Goal: Information Seeking & Learning: Learn about a topic

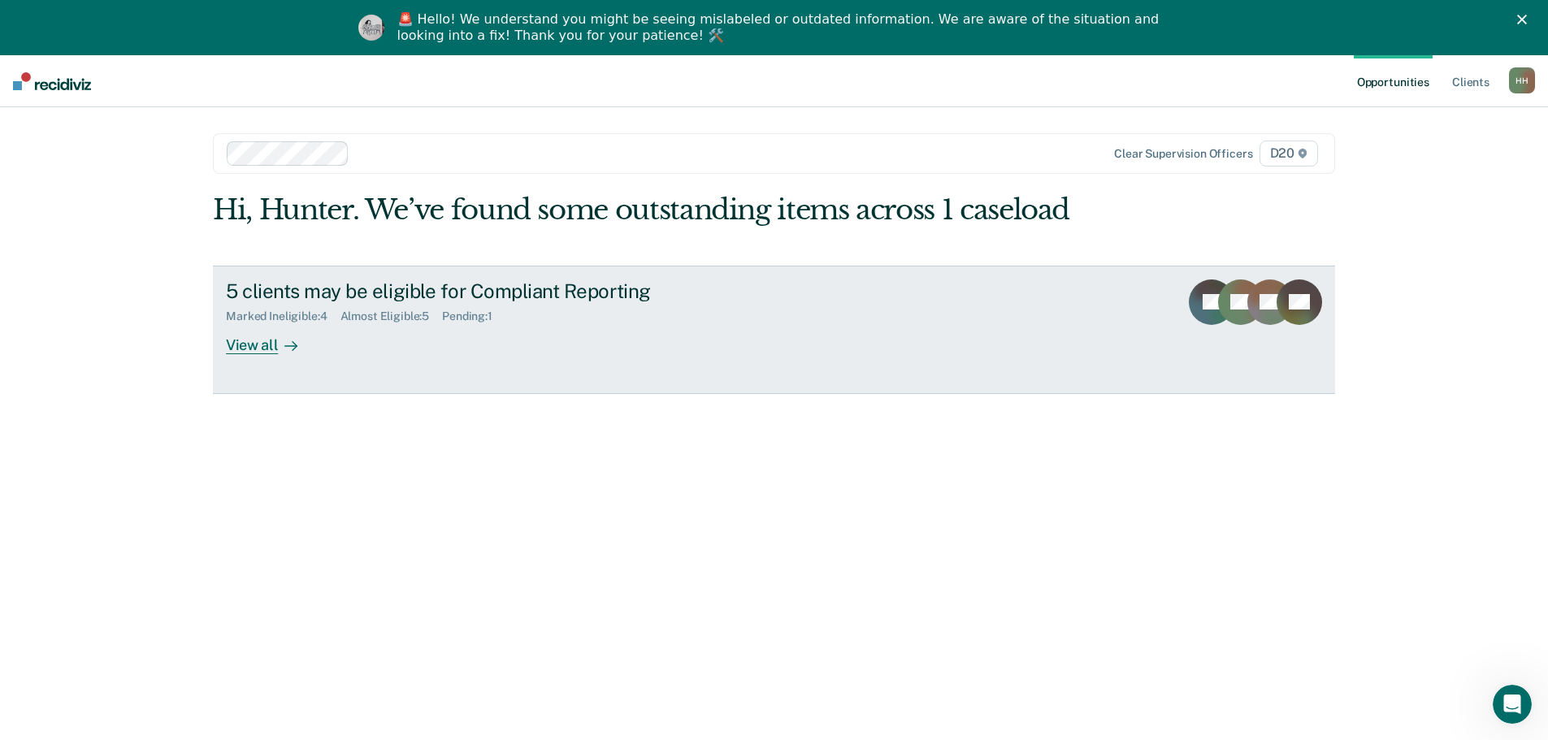
click at [261, 343] on div "View all" at bounding box center [271, 339] width 91 height 32
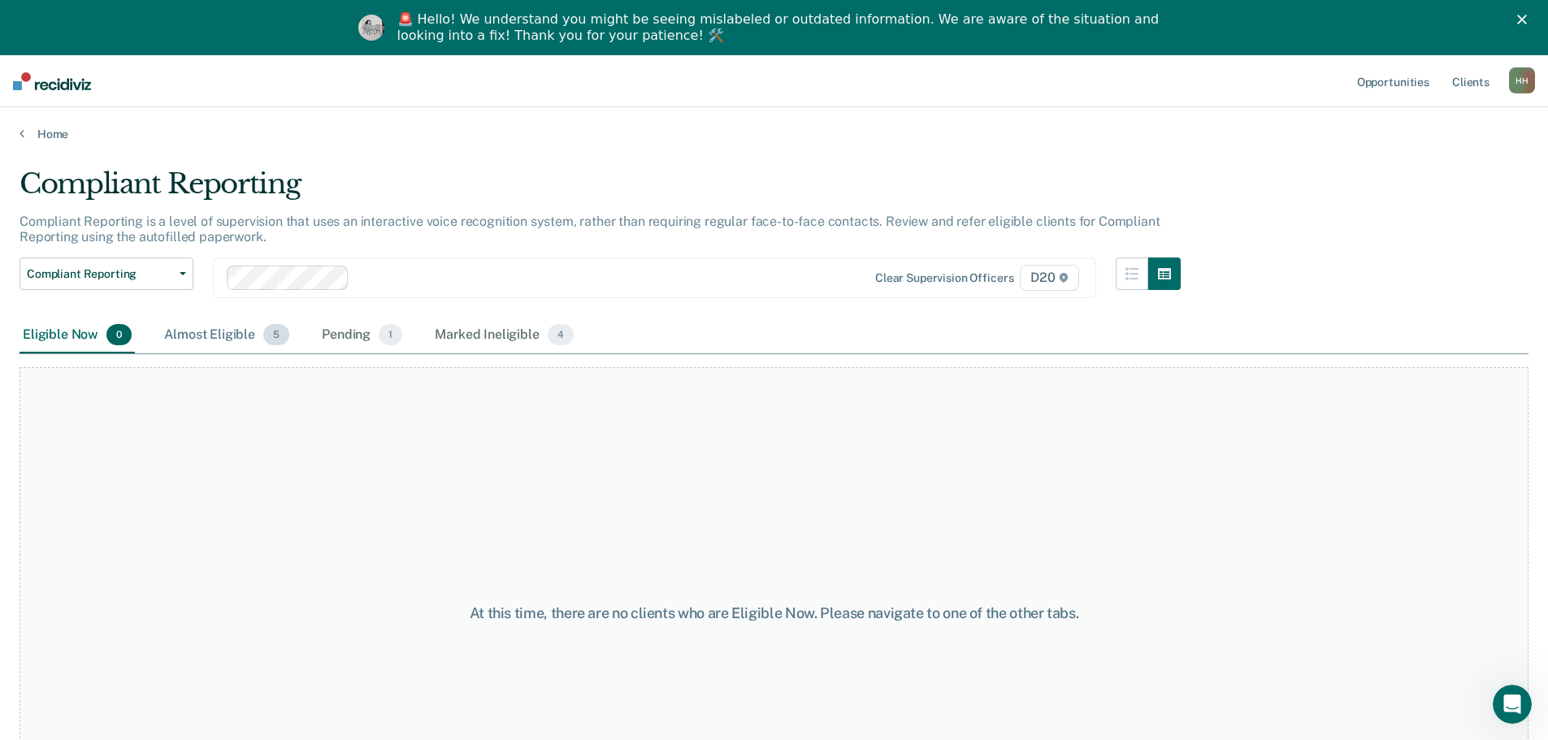
click at [246, 336] on div "Almost Eligible 5" at bounding box center [227, 336] width 132 height 36
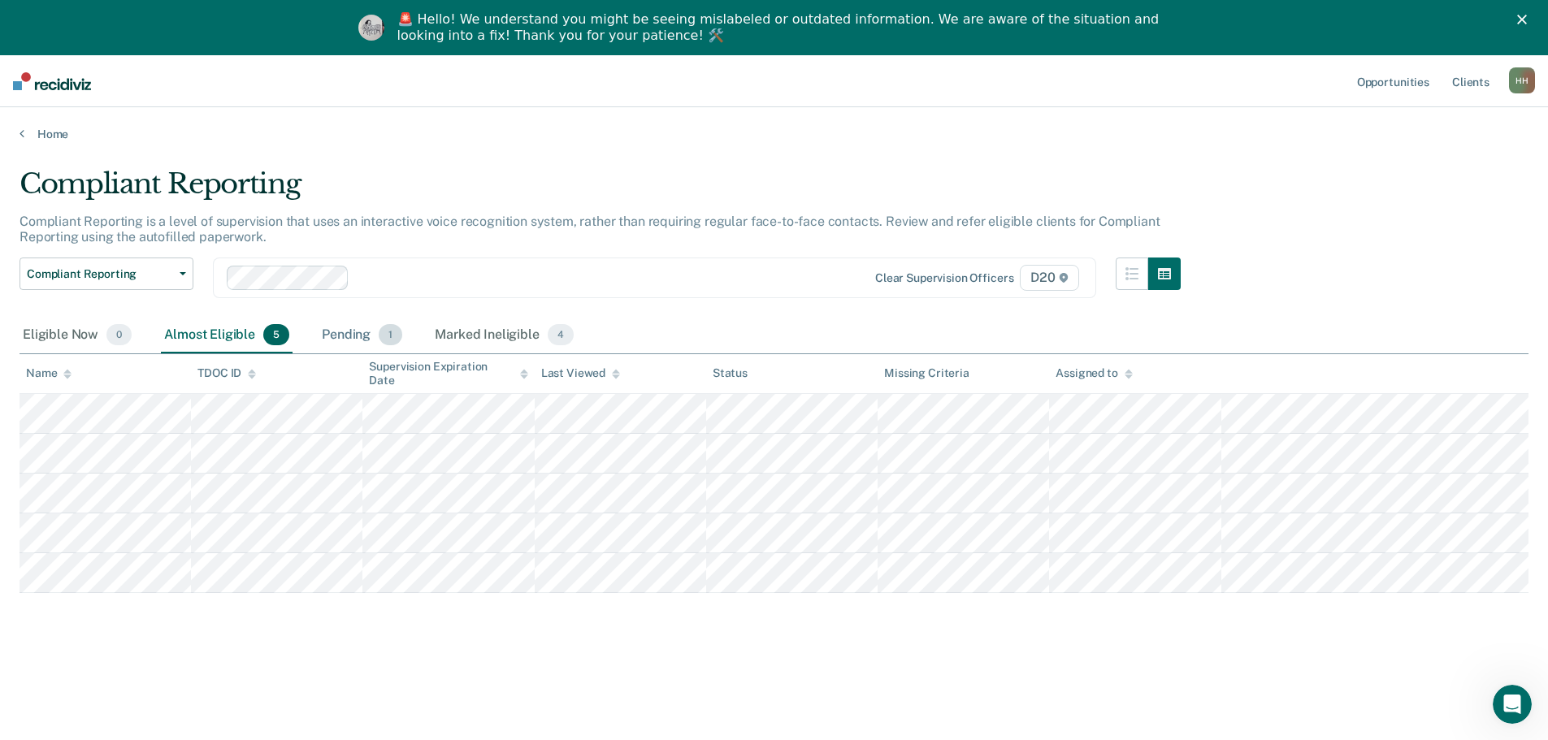
click at [361, 327] on div "Pending 1" at bounding box center [361, 336] width 87 height 36
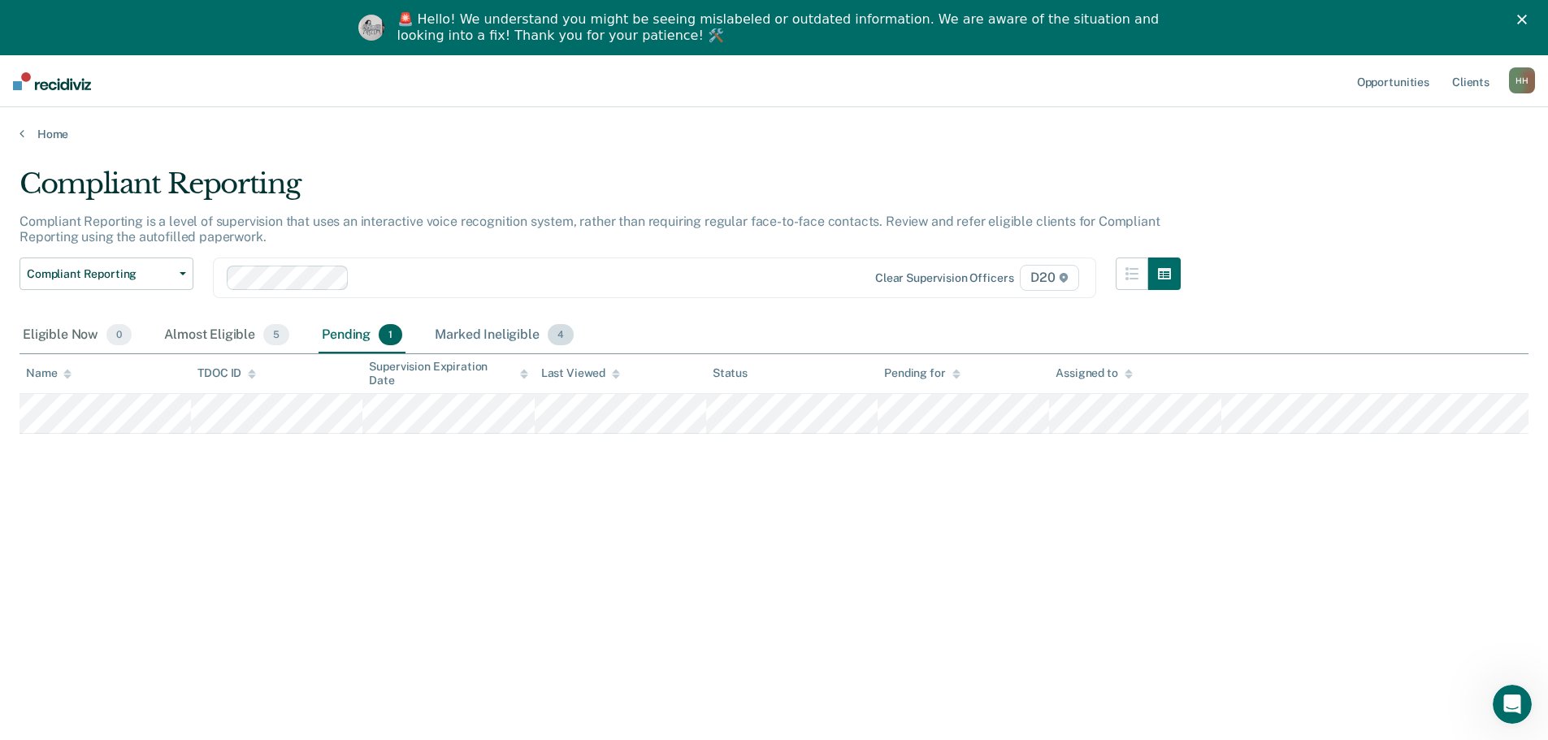
click at [471, 337] on div "Marked Ineligible 4" at bounding box center [503, 336] width 145 height 36
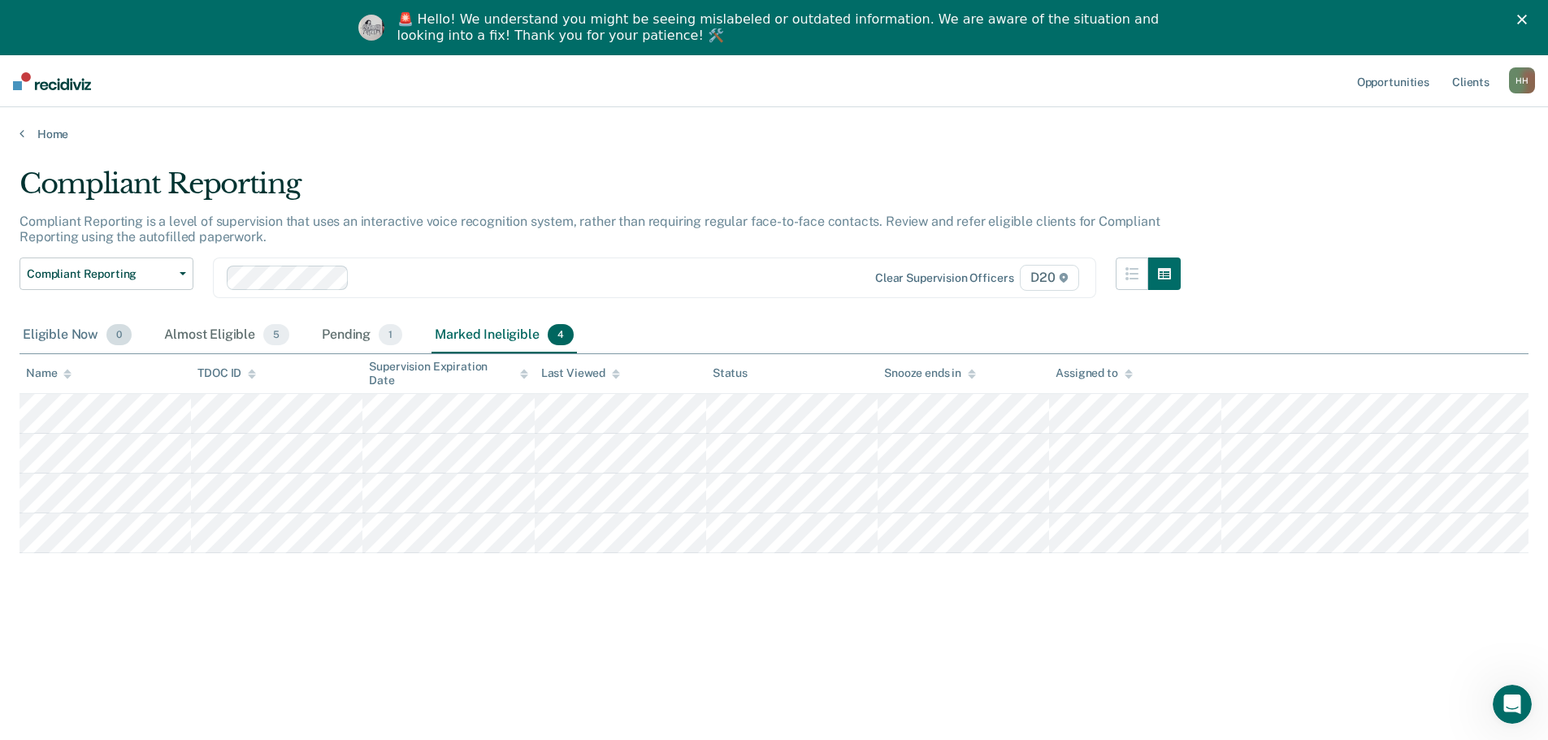
click at [101, 335] on div "Eligible Now 0" at bounding box center [76, 336] width 115 height 36
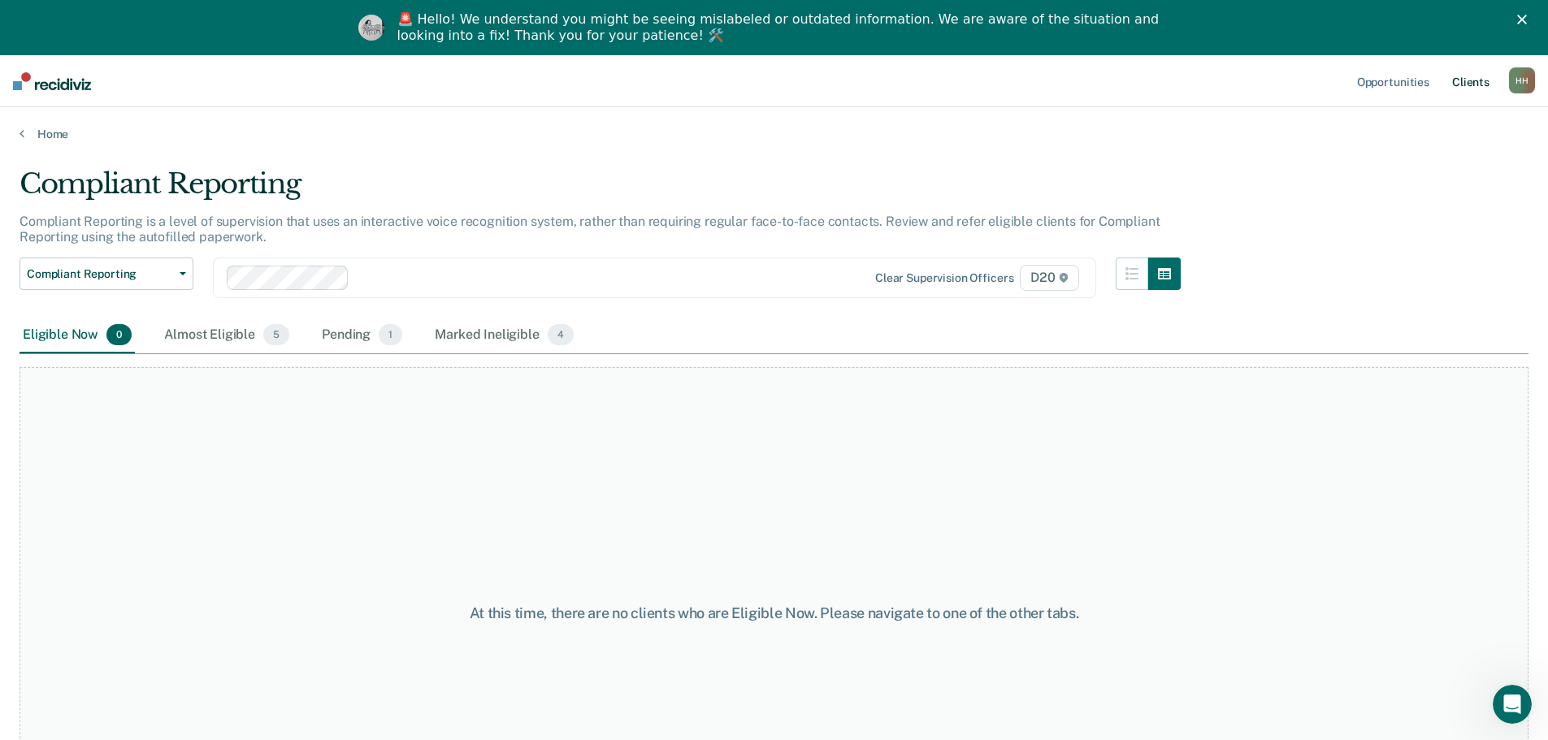
click at [1475, 80] on link "Client s" at bounding box center [1471, 81] width 44 height 52
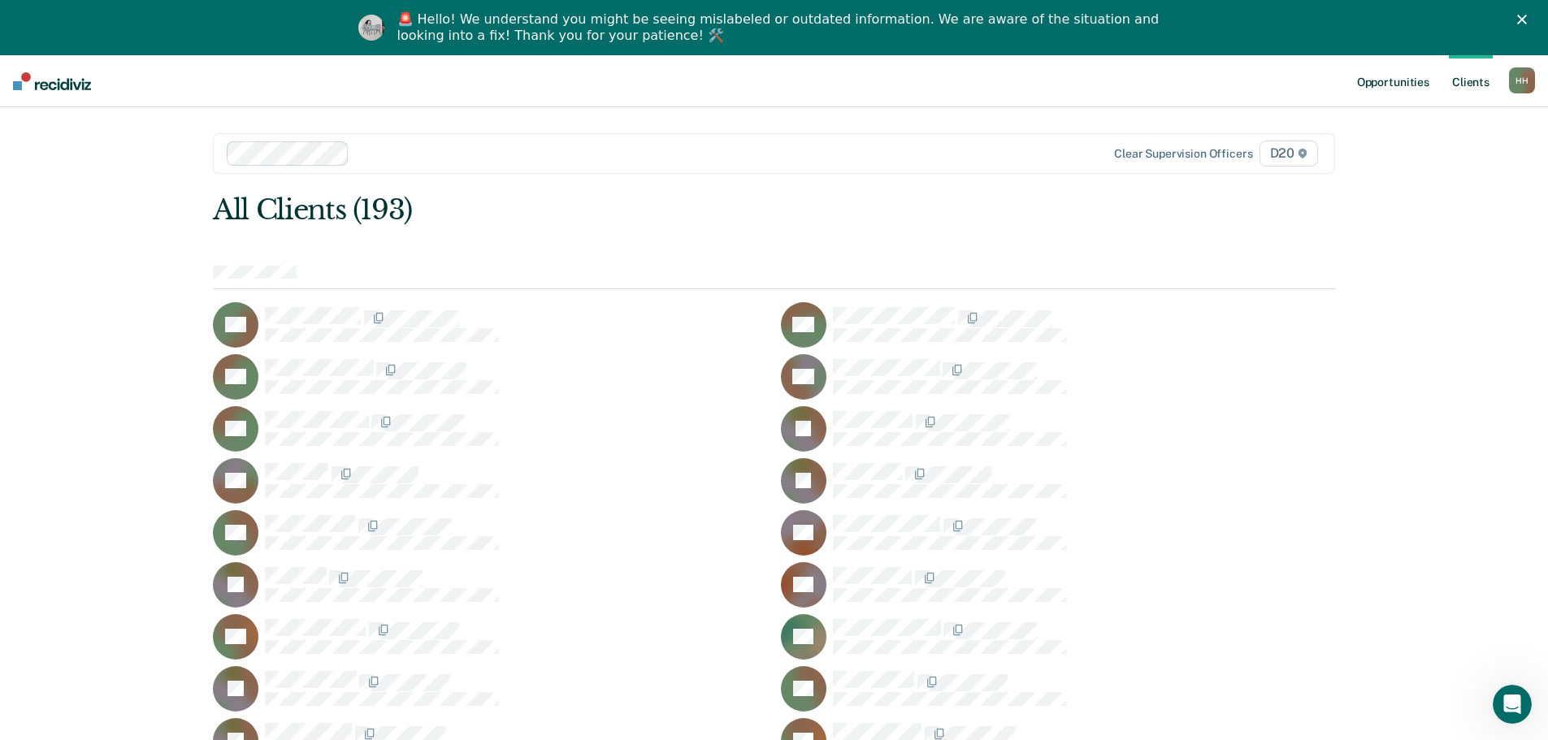
click at [1388, 89] on link "Opportunities" at bounding box center [1393, 81] width 79 height 52
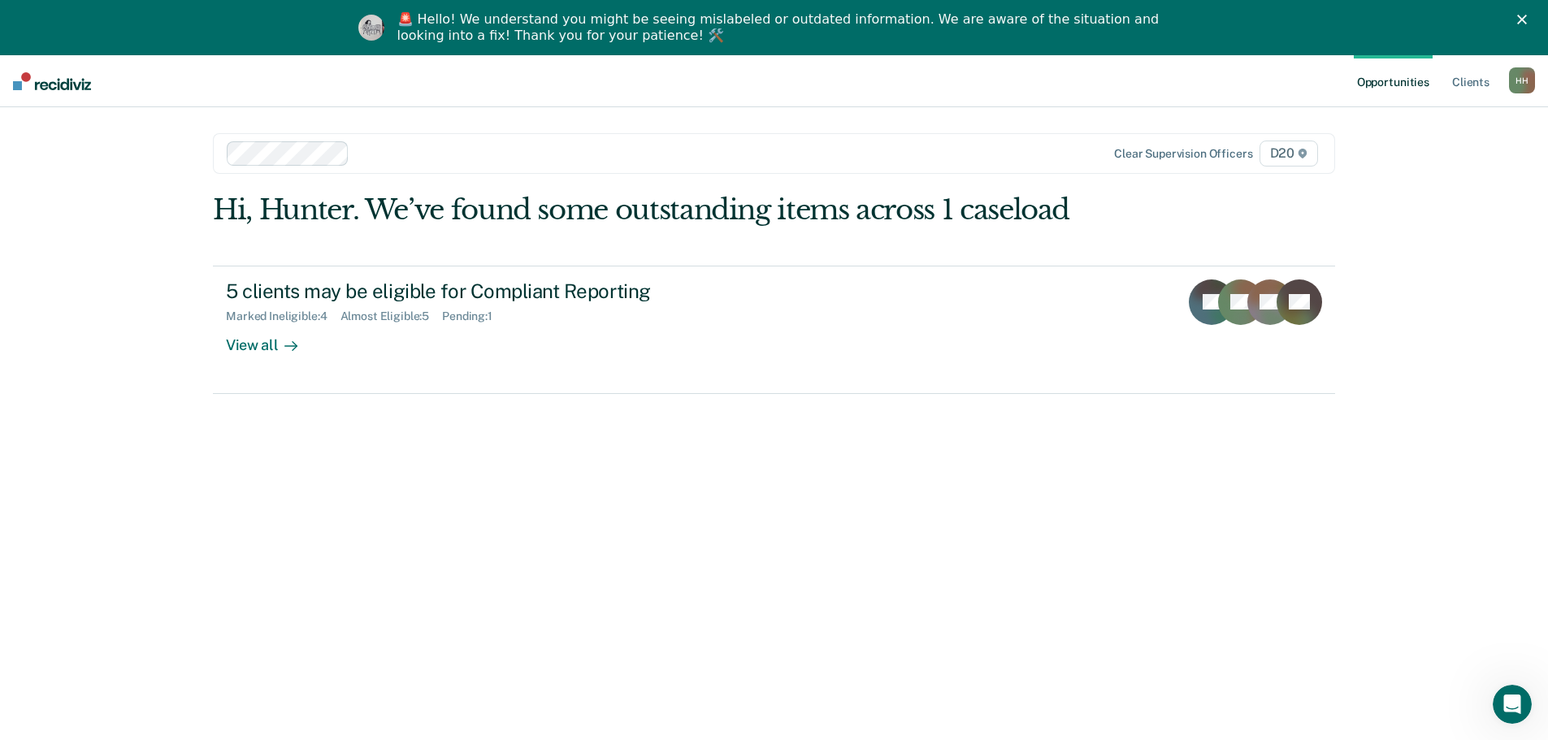
click at [1397, 87] on link "Opportunities" at bounding box center [1393, 81] width 79 height 52
click at [1454, 82] on link "Client s" at bounding box center [1471, 81] width 44 height 52
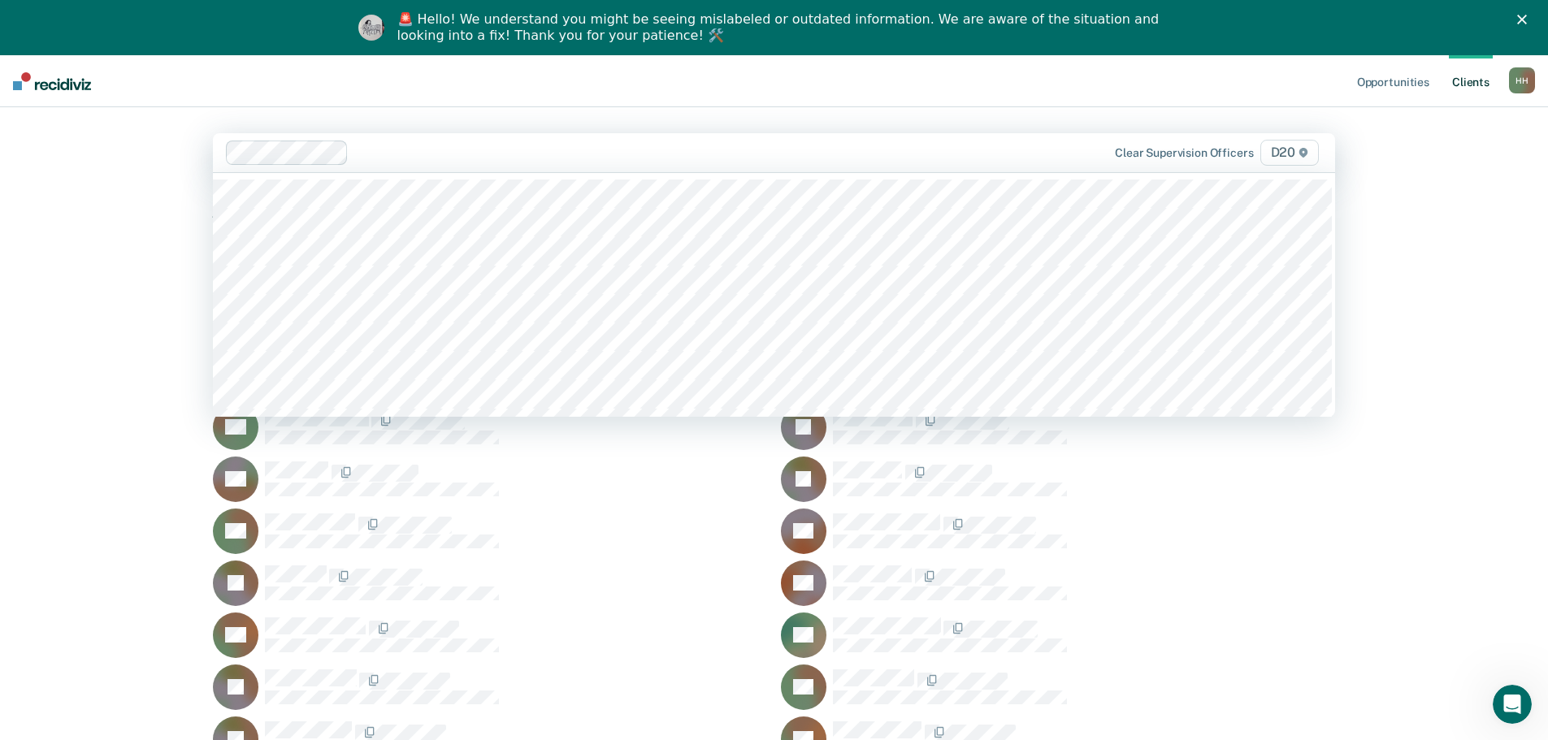
click at [359, 149] on div at bounding box center [673, 152] width 636 height 19
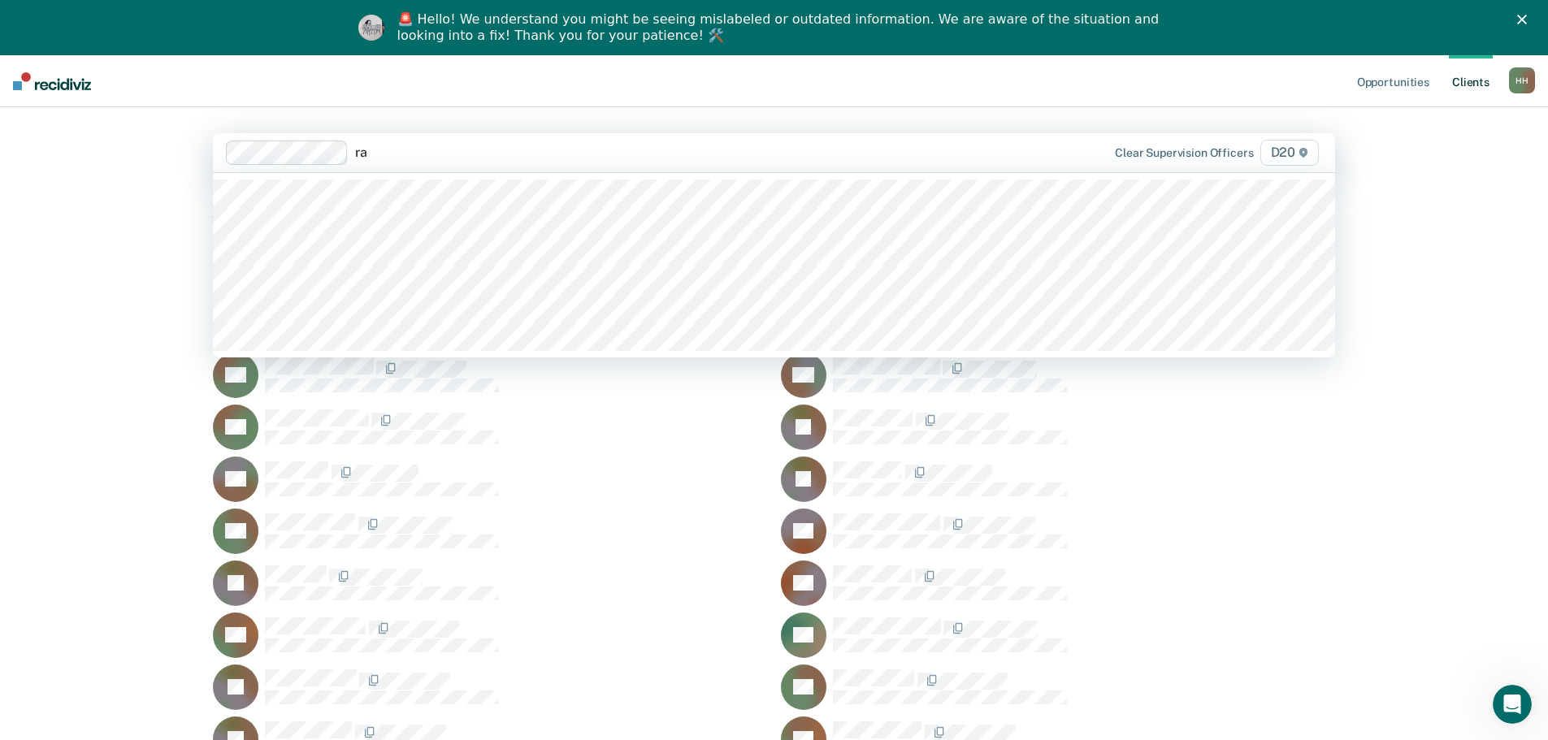
type input "r"
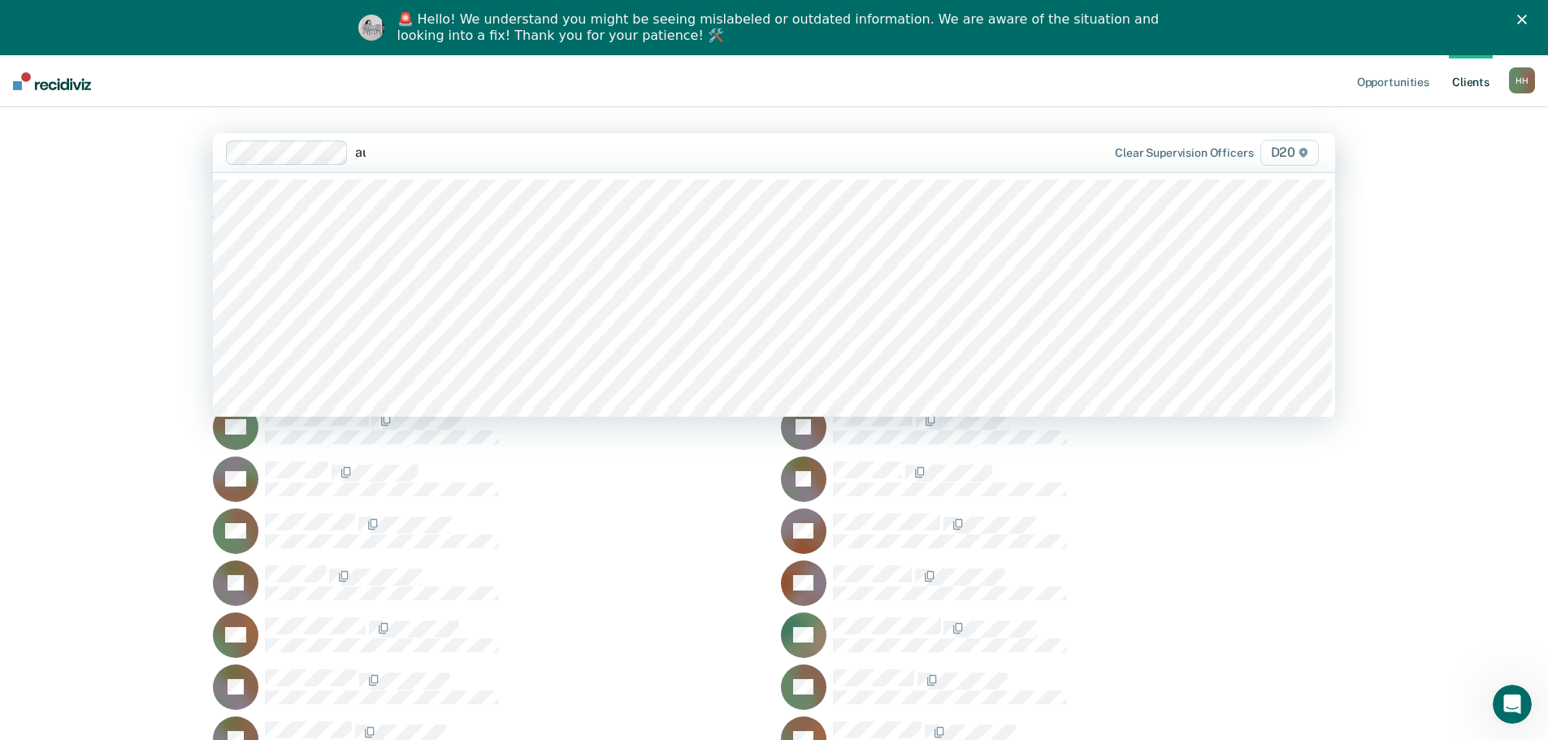
type input "aut"
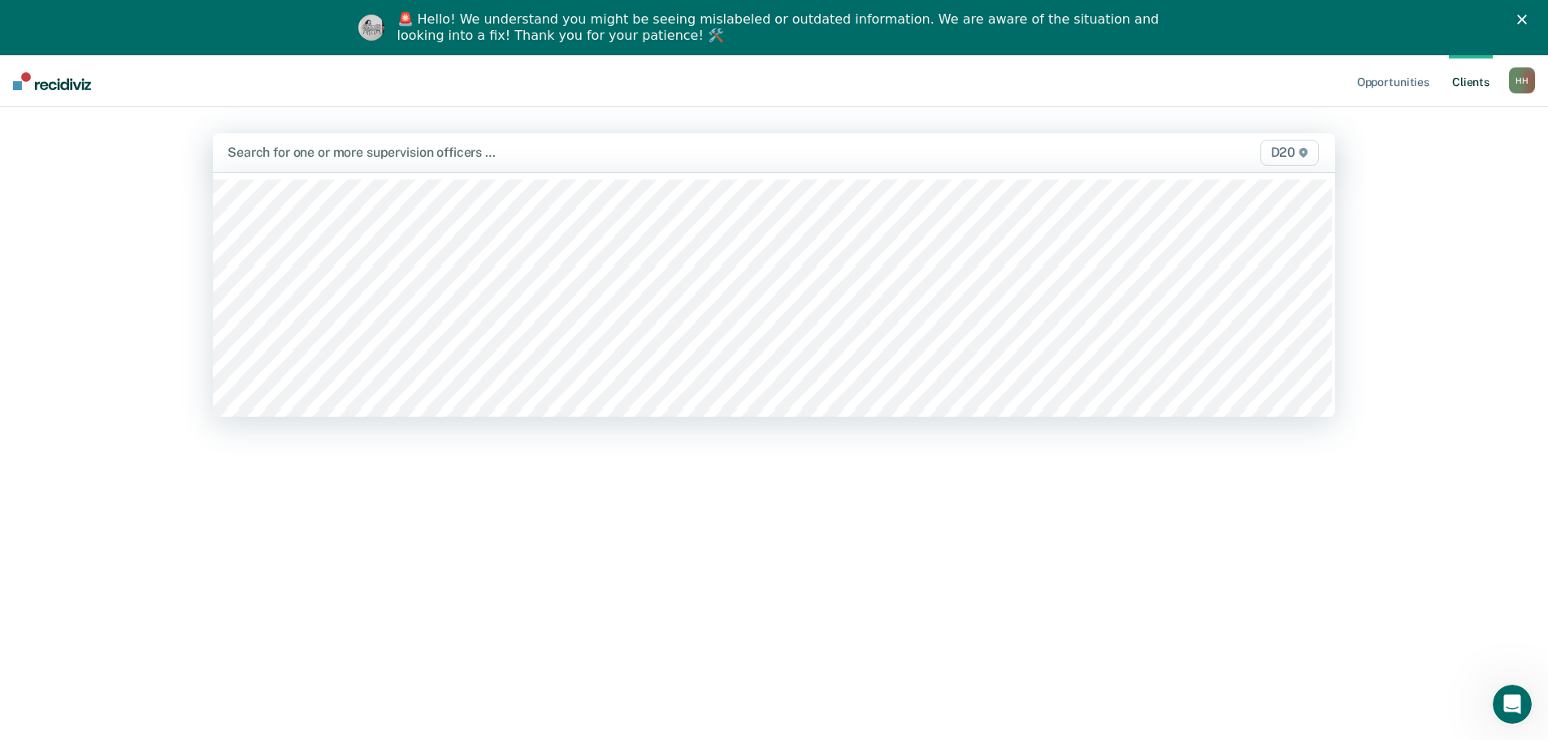
click at [335, 151] on div at bounding box center [609, 152] width 764 height 19
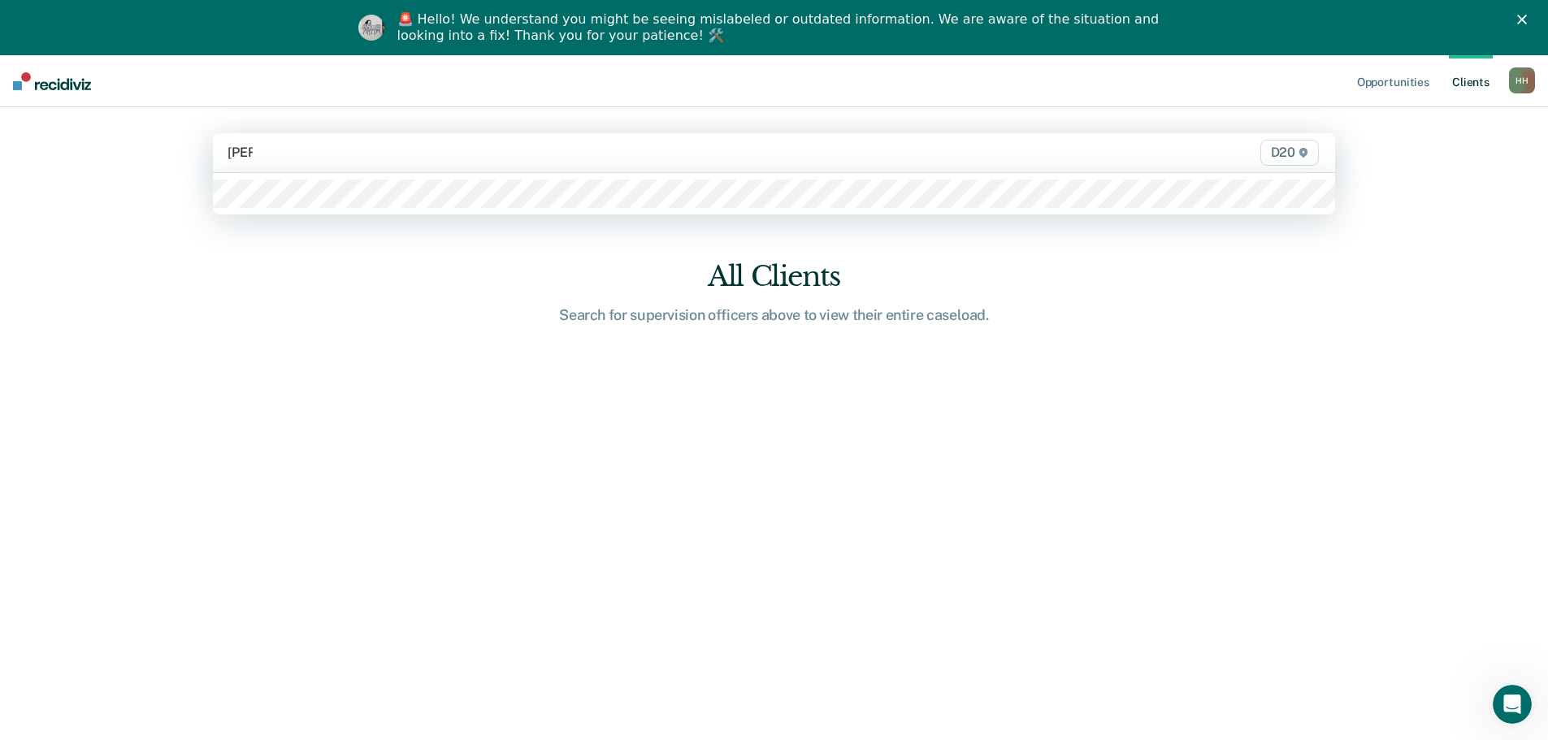
type input "hunter"
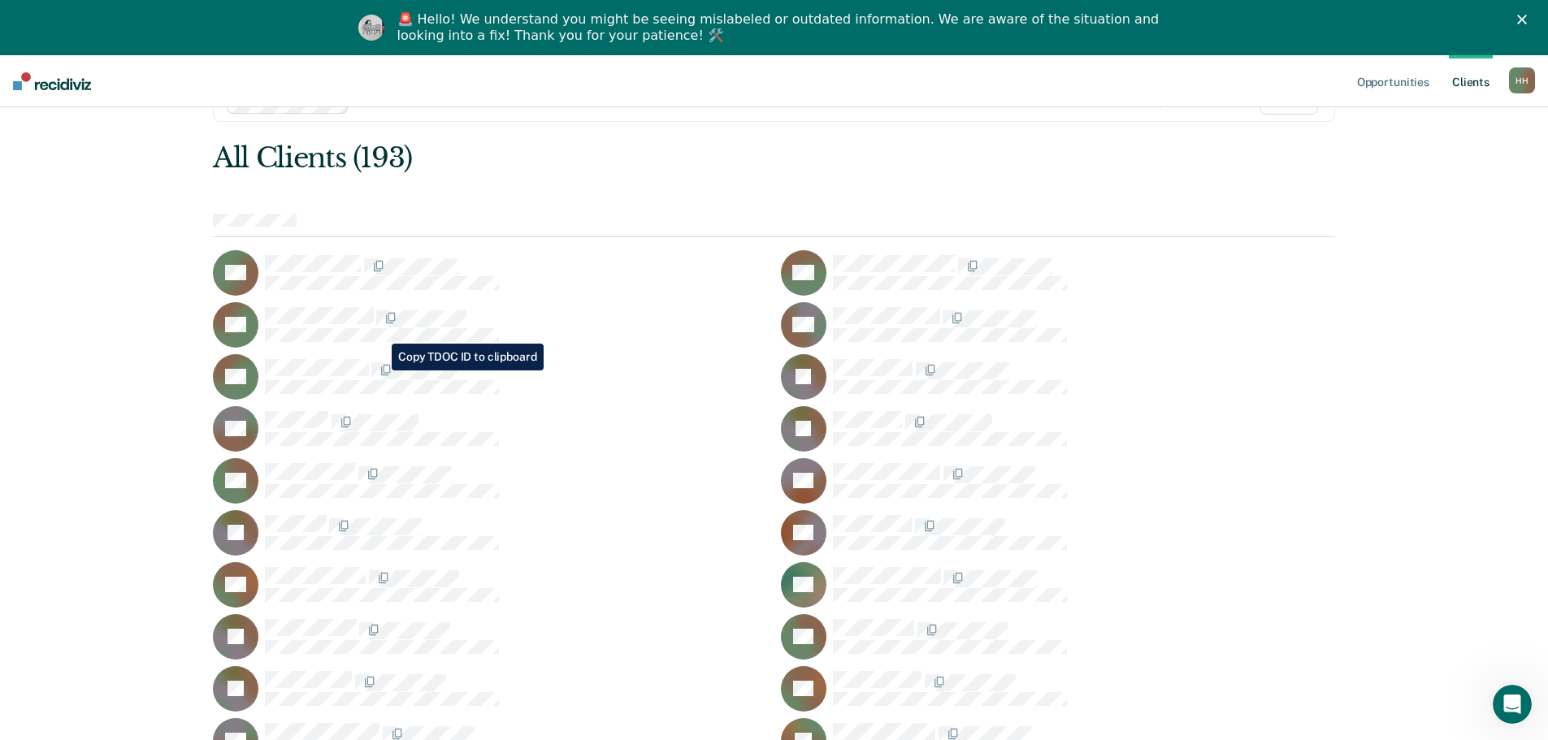
scroll to position [81, 0]
